Goal: Navigation & Orientation: Find specific page/section

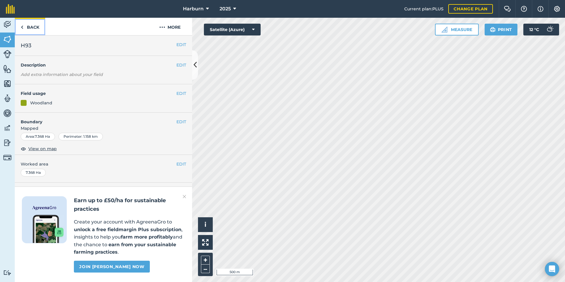
click at [30, 22] on link "Back" at bounding box center [30, 26] width 30 height 17
